Goal: Information Seeking & Learning: Check status

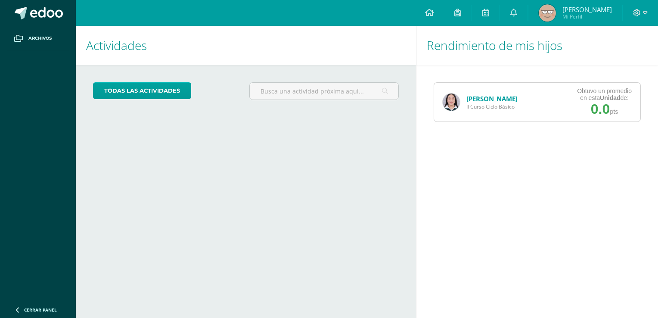
click at [453, 101] on img at bounding box center [450, 101] width 17 height 17
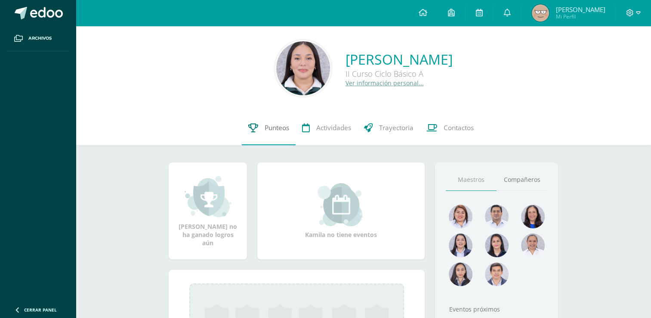
click at [271, 141] on link "Punteos" at bounding box center [269, 128] width 54 height 34
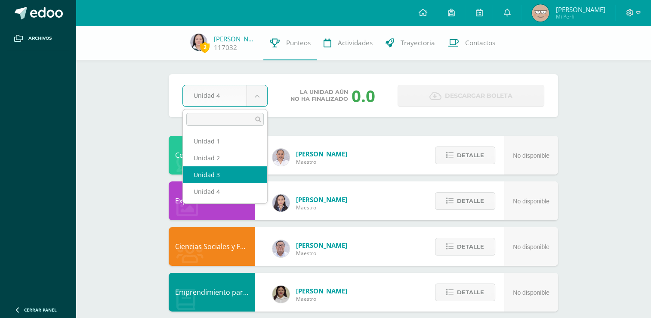
select select "Unidad 3"
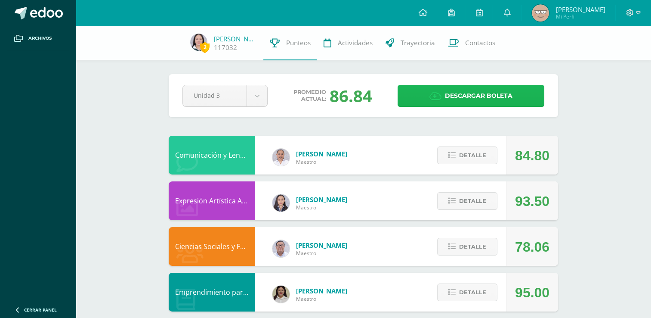
click at [441, 91] on icon at bounding box center [435, 95] width 12 height 9
click at [491, 247] on button "Detalle" at bounding box center [467, 247] width 60 height 18
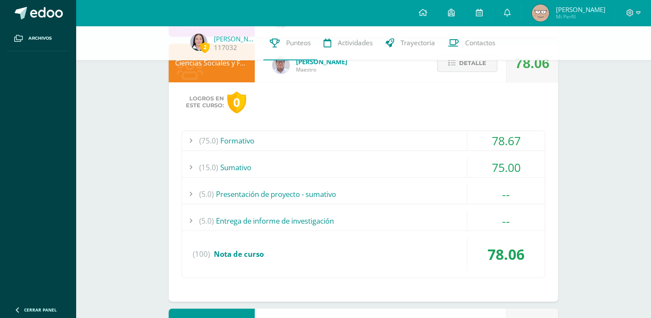
scroll to position [187, 0]
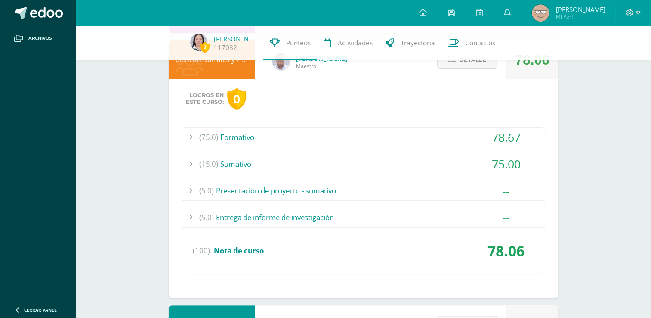
click at [515, 192] on div "--" at bounding box center [505, 190] width 77 height 19
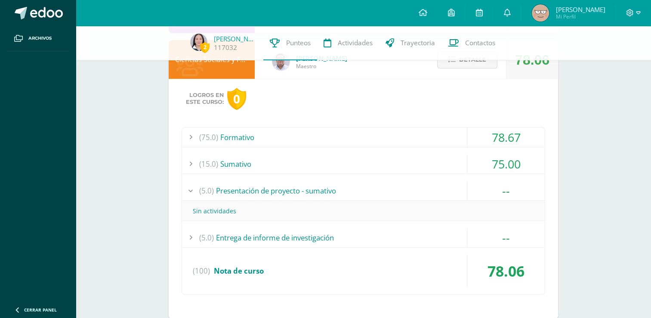
click at [514, 188] on div "--" at bounding box center [505, 190] width 77 height 19
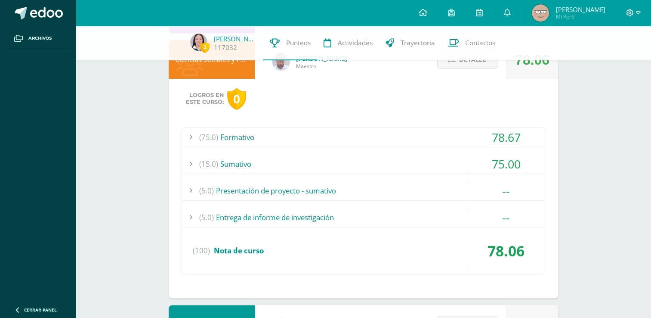
click at [514, 219] on div "--" at bounding box center [505, 216] width 77 height 19
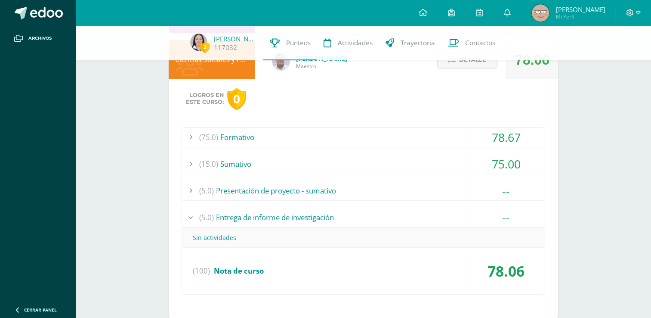
click at [514, 219] on div "--" at bounding box center [505, 216] width 77 height 19
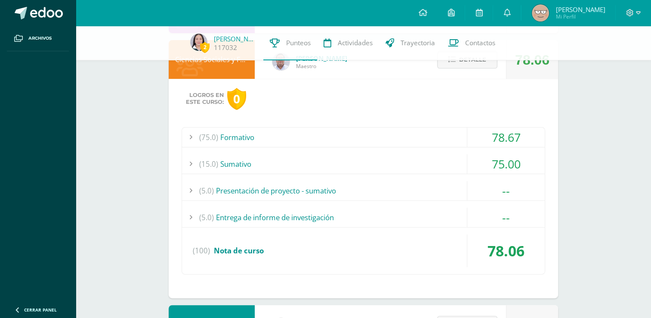
click at [522, 142] on div "78.67" at bounding box center [505, 136] width 77 height 19
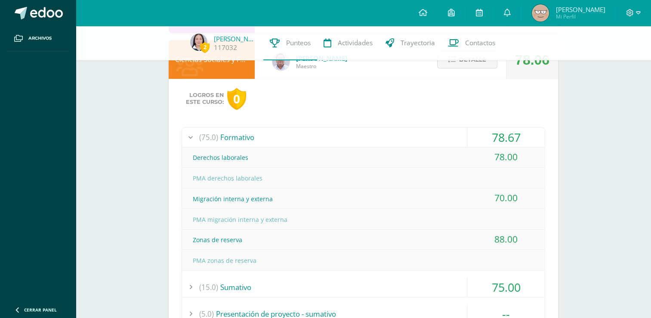
click at [522, 142] on div "78.67" at bounding box center [505, 136] width 77 height 19
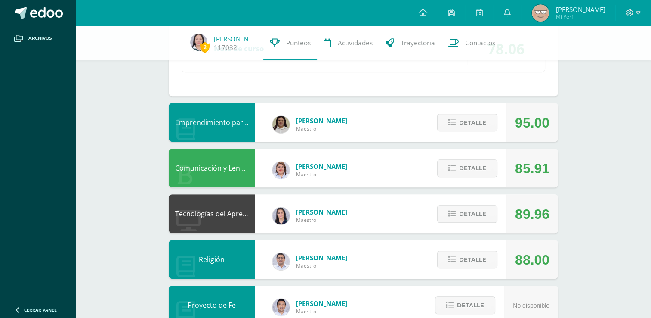
scroll to position [392, 0]
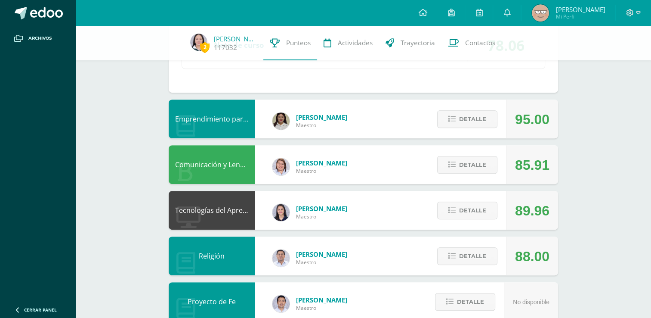
click at [468, 100] on div "Detalle" at bounding box center [465, 118] width 82 height 39
click at [479, 126] on span "Detalle" at bounding box center [472, 119] width 27 height 16
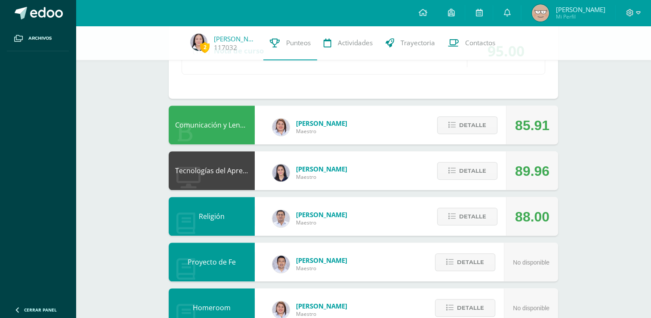
scroll to position [601, 0]
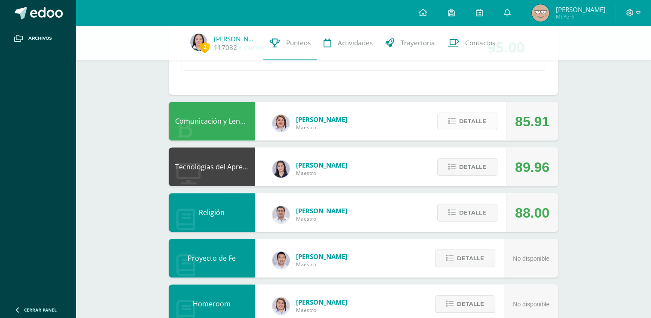
click at [458, 121] on button "Detalle" at bounding box center [467, 121] width 60 height 18
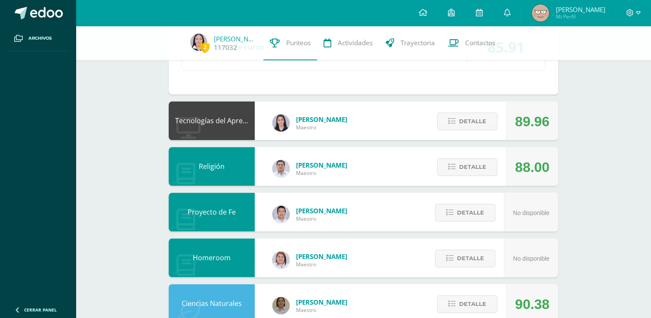
scroll to position [976, 0]
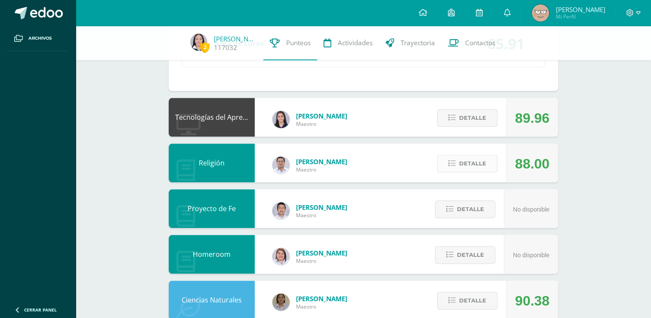
click at [471, 160] on span "Detalle" at bounding box center [472, 163] width 27 height 16
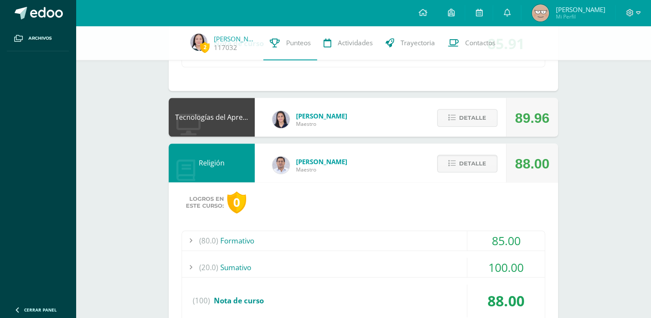
click at [523, 244] on div "85.00" at bounding box center [505, 240] width 77 height 19
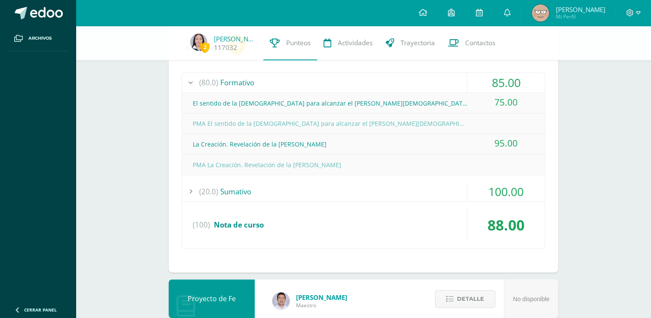
scroll to position [1138, 0]
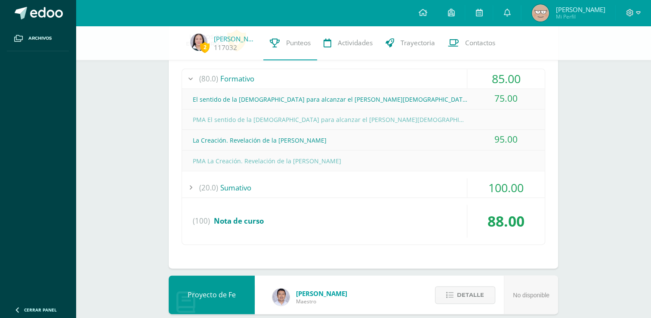
click at [513, 190] on div "100.00" at bounding box center [505, 187] width 77 height 19
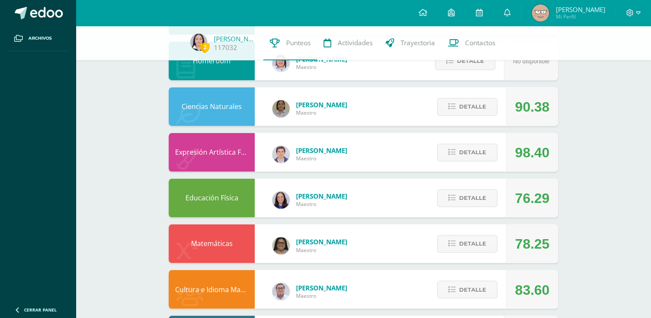
scroll to position [1382, 0]
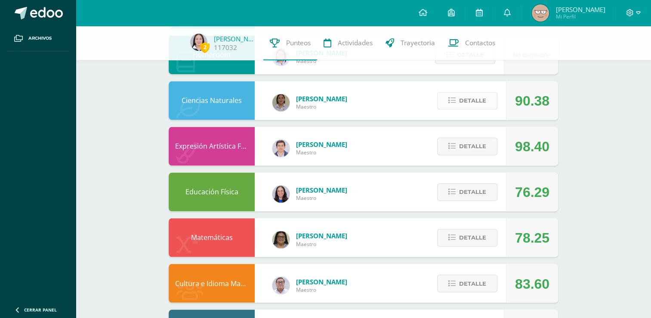
click at [491, 93] on button "Detalle" at bounding box center [467, 101] width 60 height 18
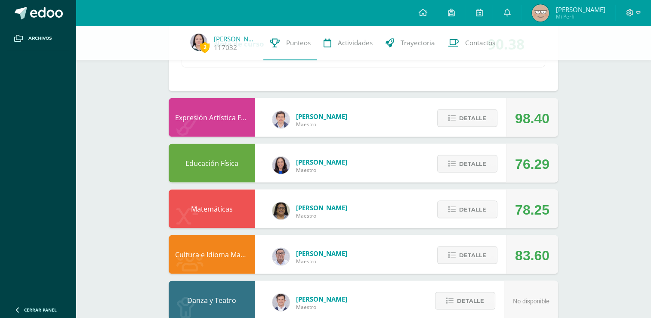
scroll to position [1698, 0]
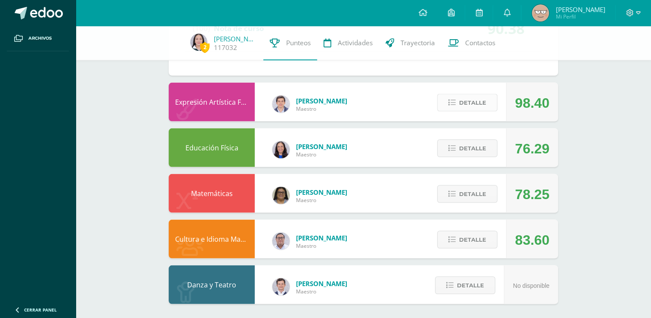
click at [481, 102] on span "Detalle" at bounding box center [472, 103] width 27 height 16
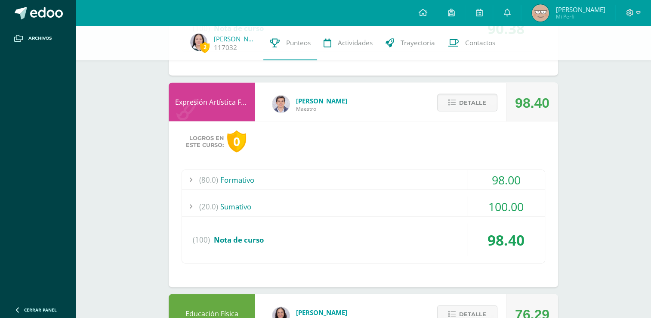
click at [527, 206] on div "100.00" at bounding box center [505, 206] width 77 height 19
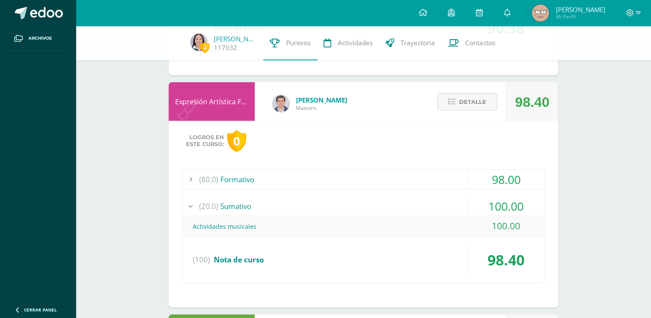
scroll to position [1658, 0]
click at [525, 200] on div "100.00" at bounding box center [505, 205] width 77 height 19
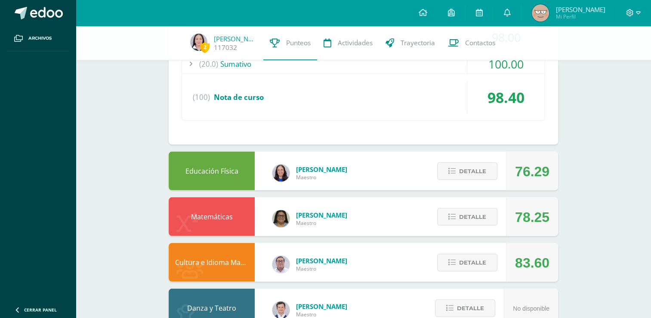
scroll to position [1823, 0]
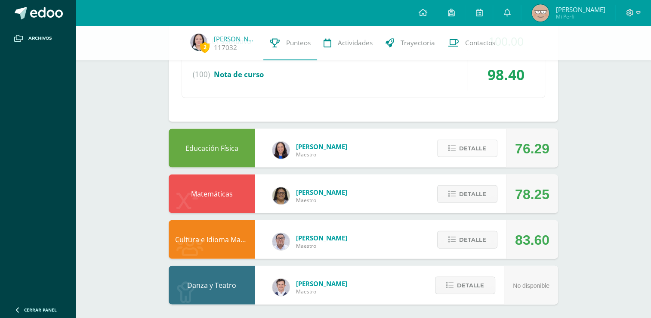
click at [486, 150] on button "Detalle" at bounding box center [467, 148] width 60 height 18
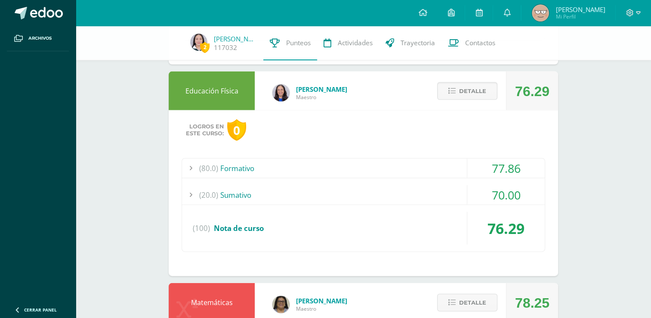
scroll to position [1988, 0]
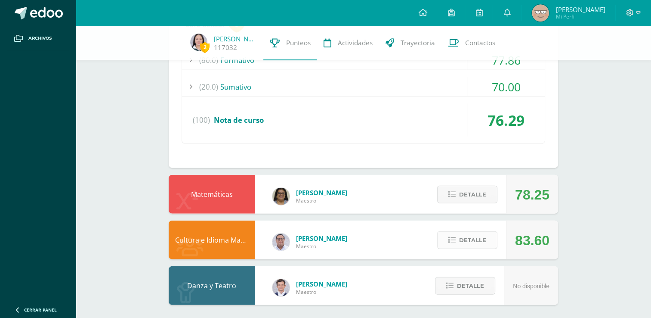
click at [473, 236] on span "Detalle" at bounding box center [472, 240] width 27 height 16
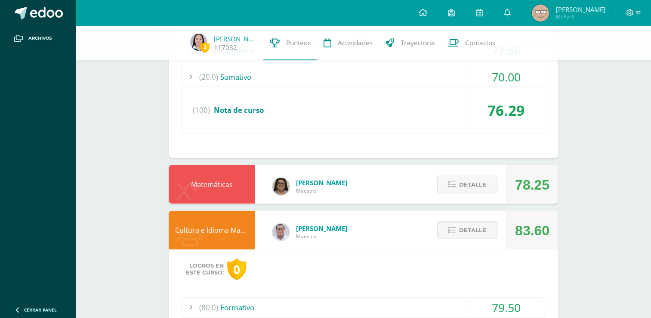
scroll to position [2153, 0]
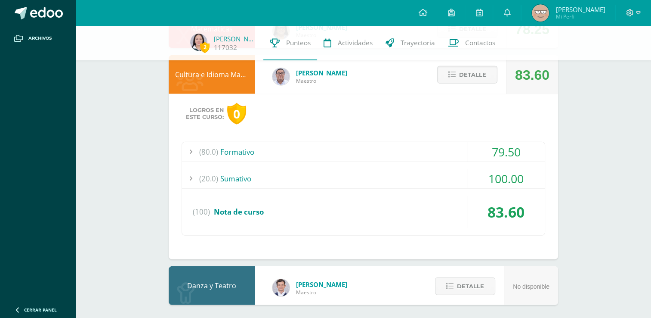
click at [520, 145] on div "79.50" at bounding box center [505, 151] width 77 height 19
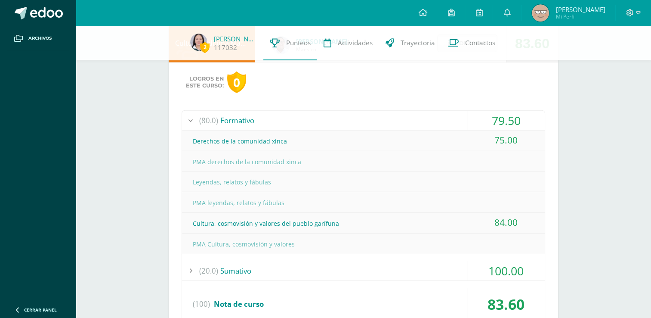
scroll to position [2200, 0]
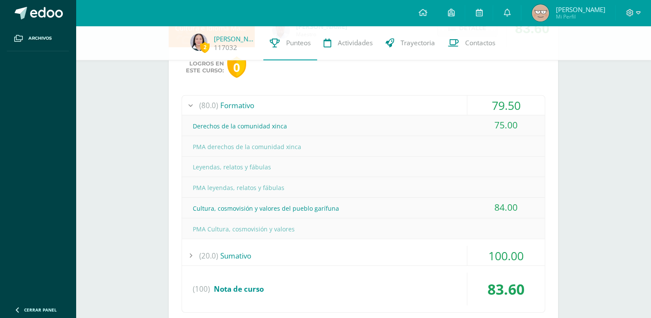
click at [536, 250] on div "100.00" at bounding box center [505, 255] width 77 height 19
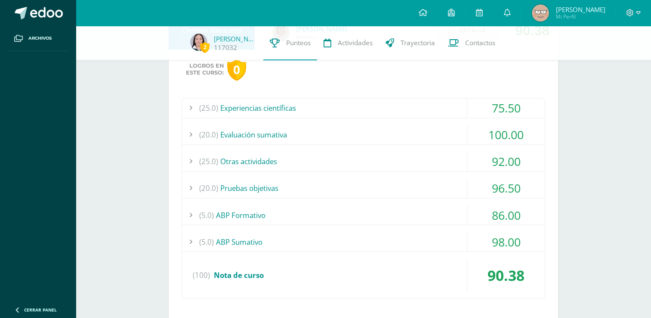
scroll to position [1362, 0]
